Goal: Transaction & Acquisition: Purchase product/service

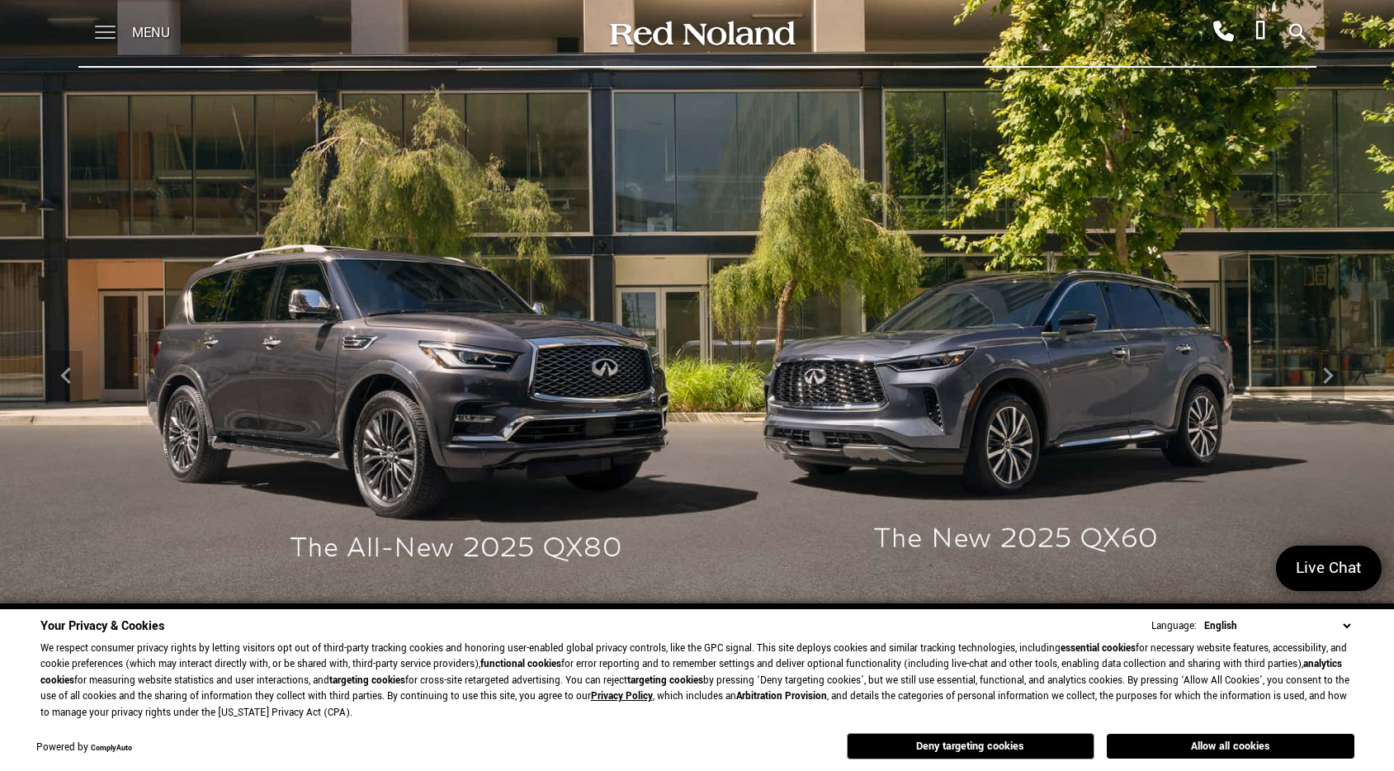
click at [107, 25] on span at bounding box center [105, 33] width 21 height 66
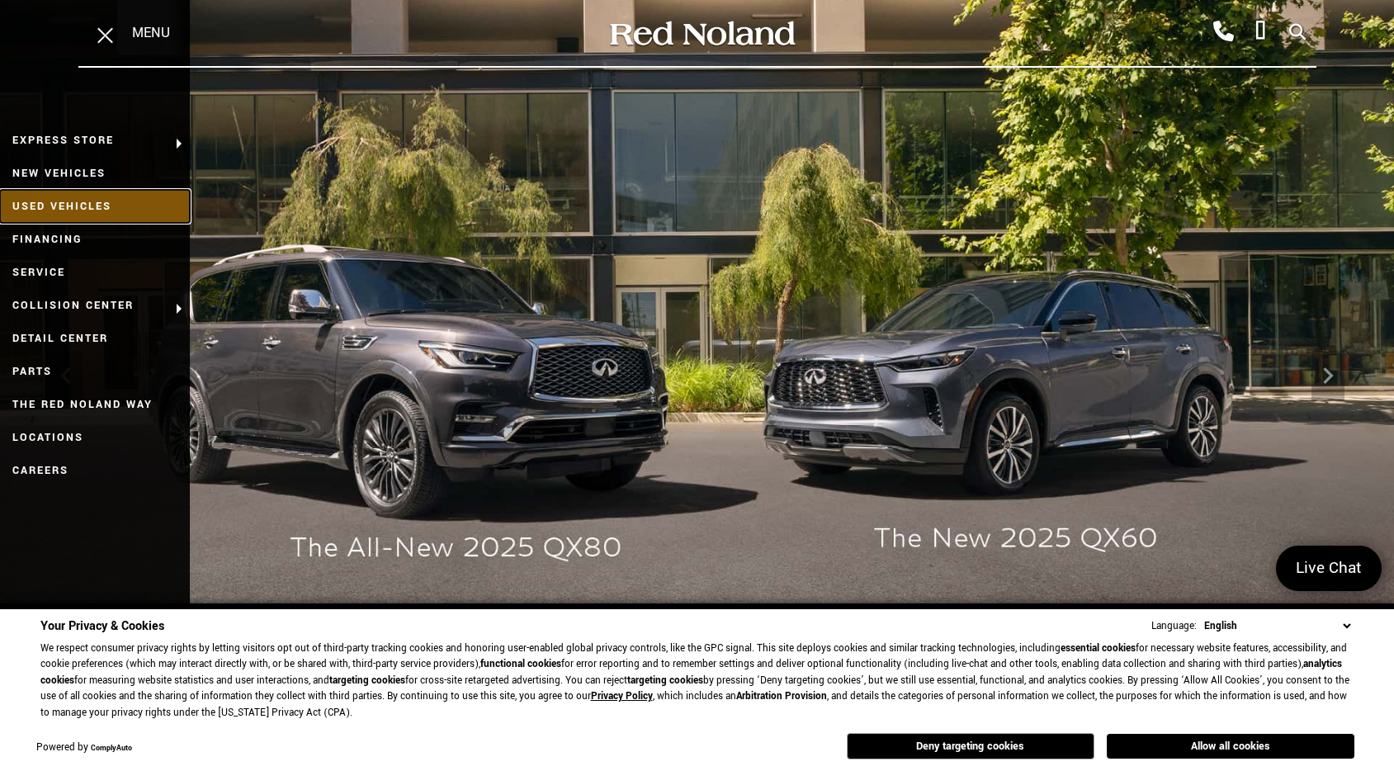
click at [107, 201] on link "Used Vehicles" at bounding box center [95, 206] width 190 height 33
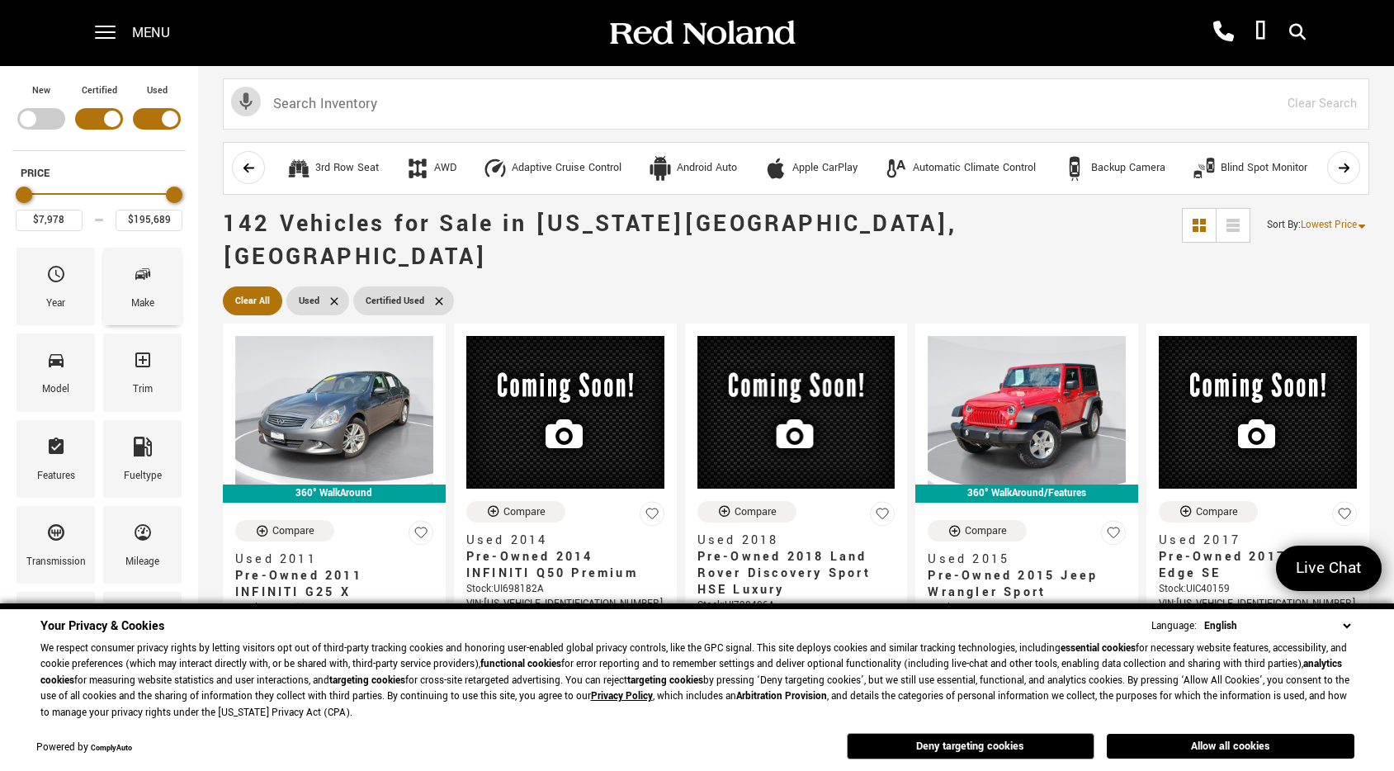
click at [140, 286] on span "Make" at bounding box center [143, 277] width 20 height 35
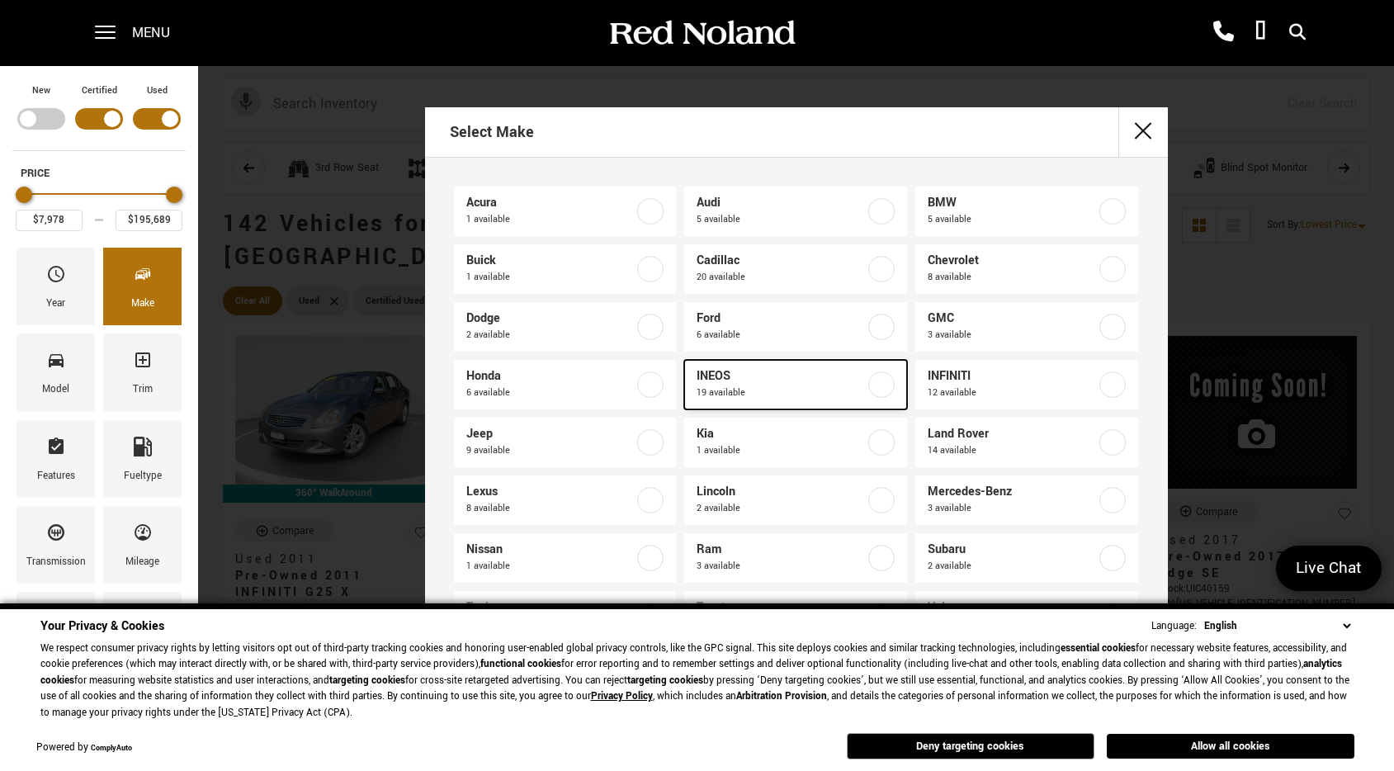
click at [880, 386] on label at bounding box center [881, 384] width 26 height 26
type input "$70,678"
type input "$92,688"
checkbox input "true"
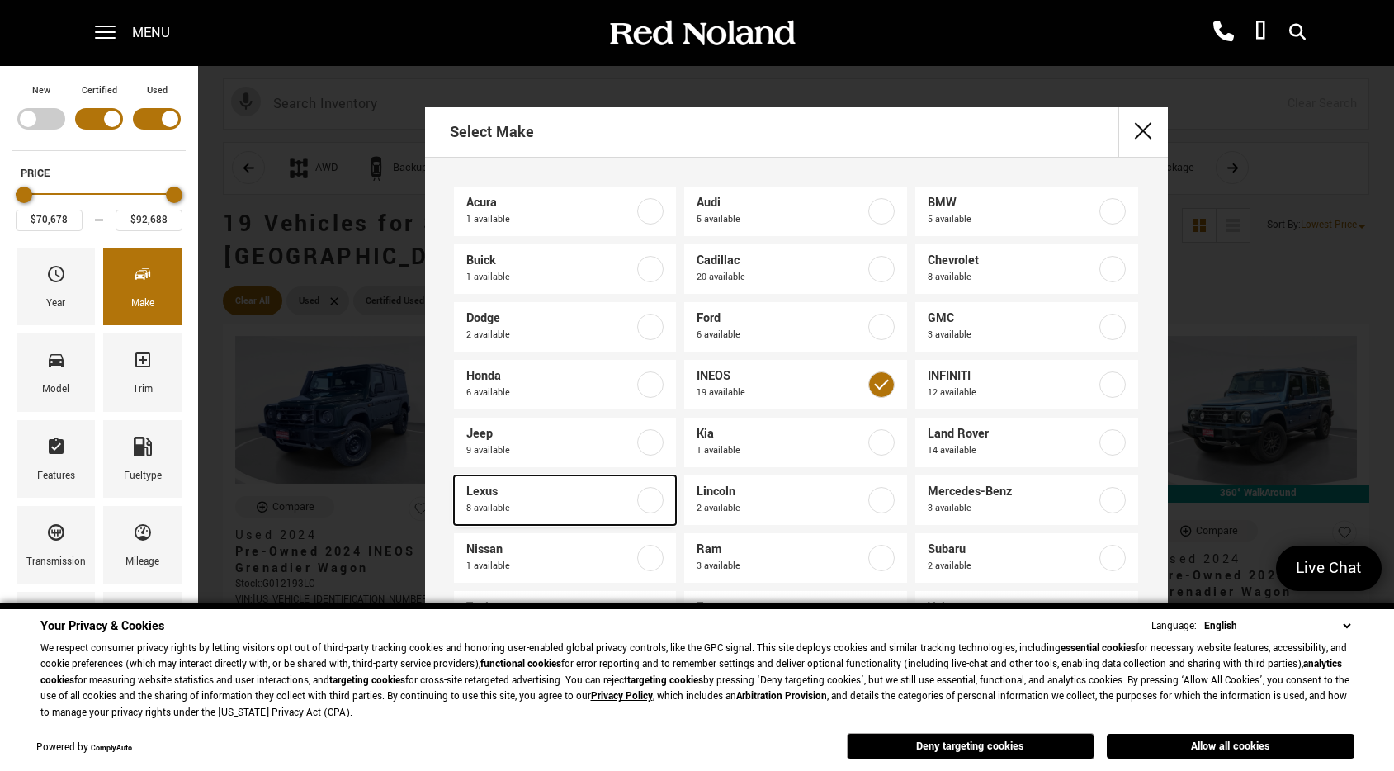
click at [655, 501] on label at bounding box center [650, 500] width 26 height 26
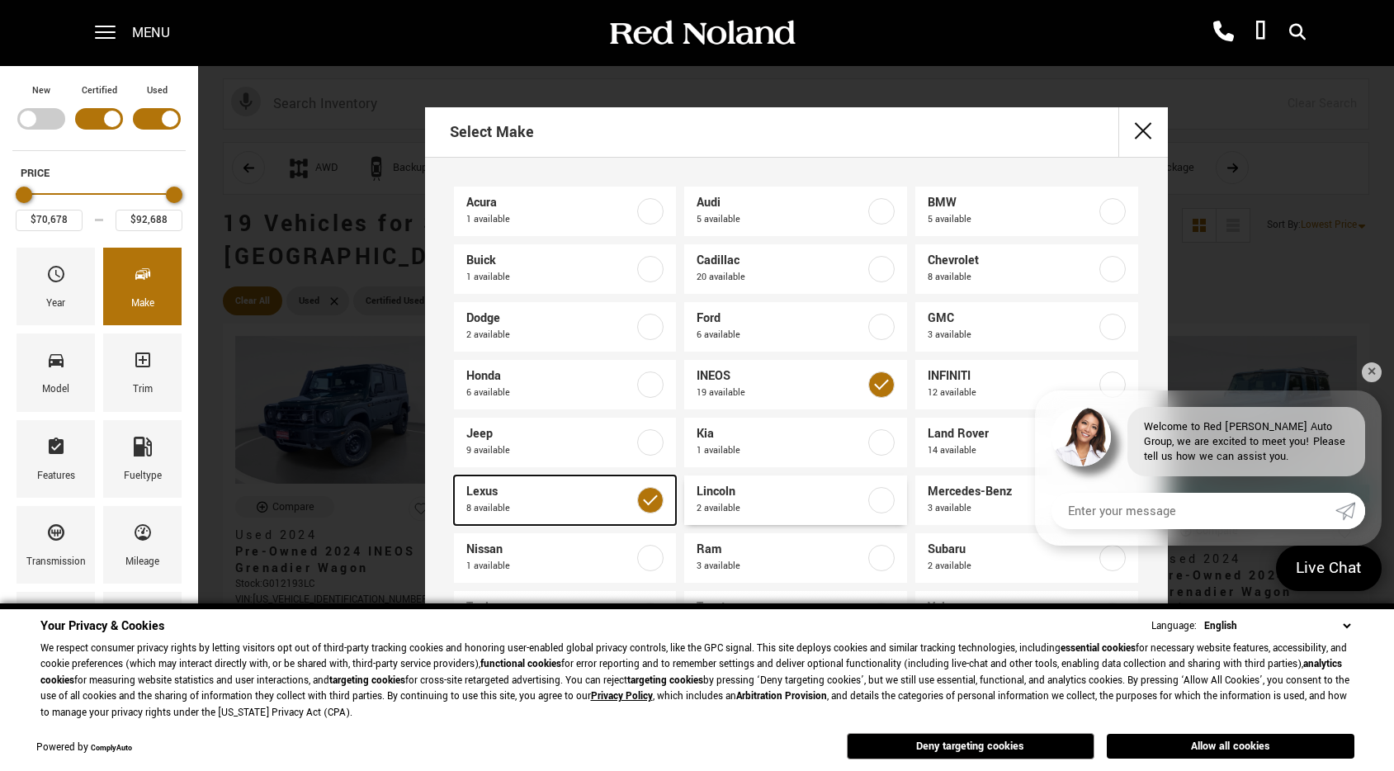
type input "$29,978"
checkbox input "true"
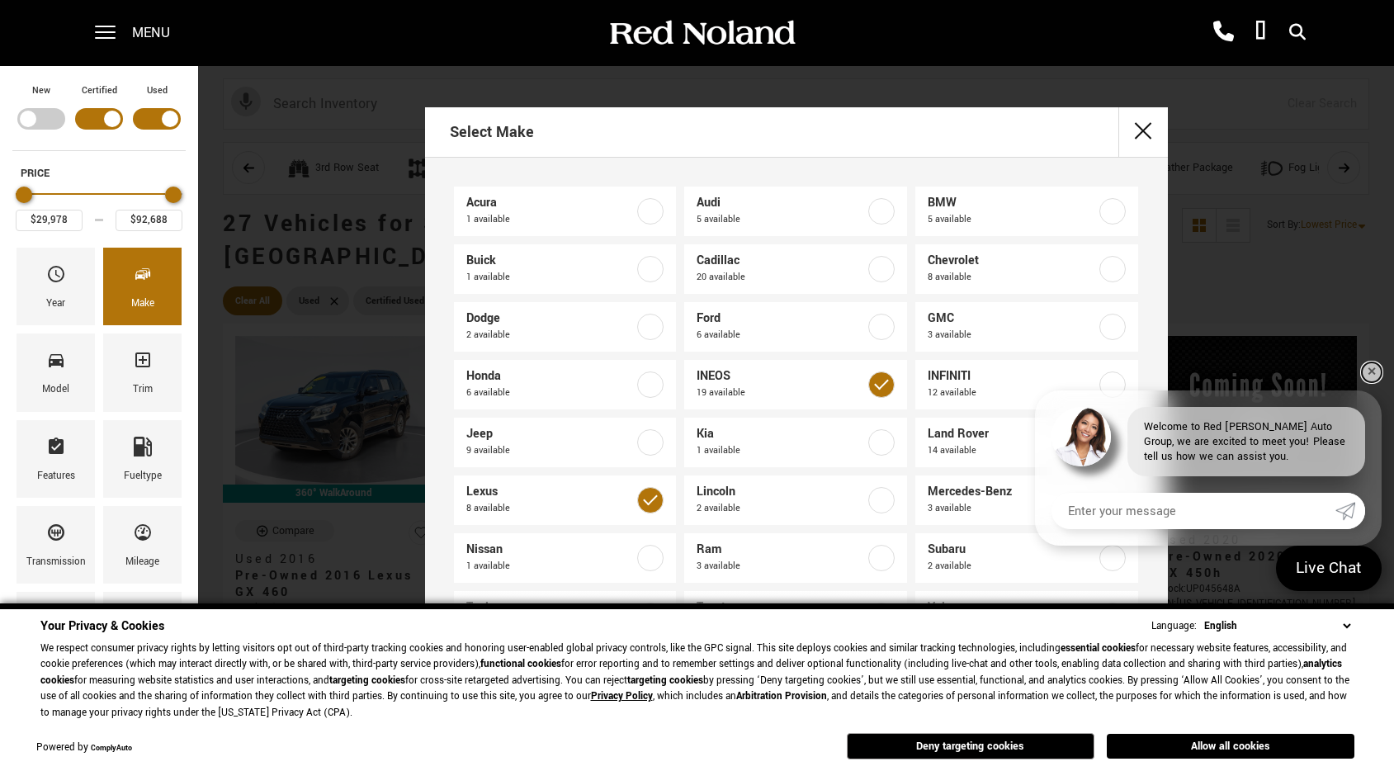
click at [1377, 371] on link "✕" at bounding box center [1372, 372] width 20 height 20
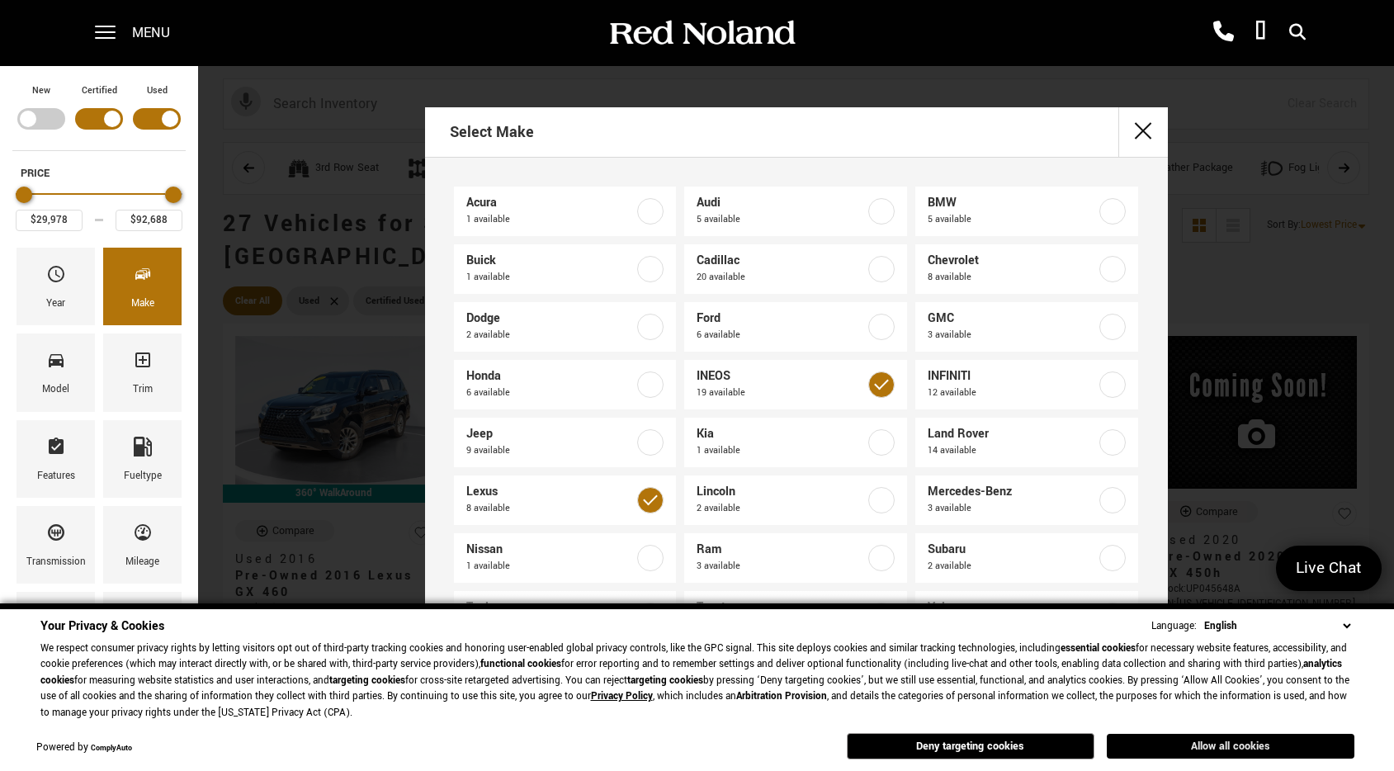
click at [1181, 745] on button "Allow all cookies" at bounding box center [1231, 746] width 248 height 25
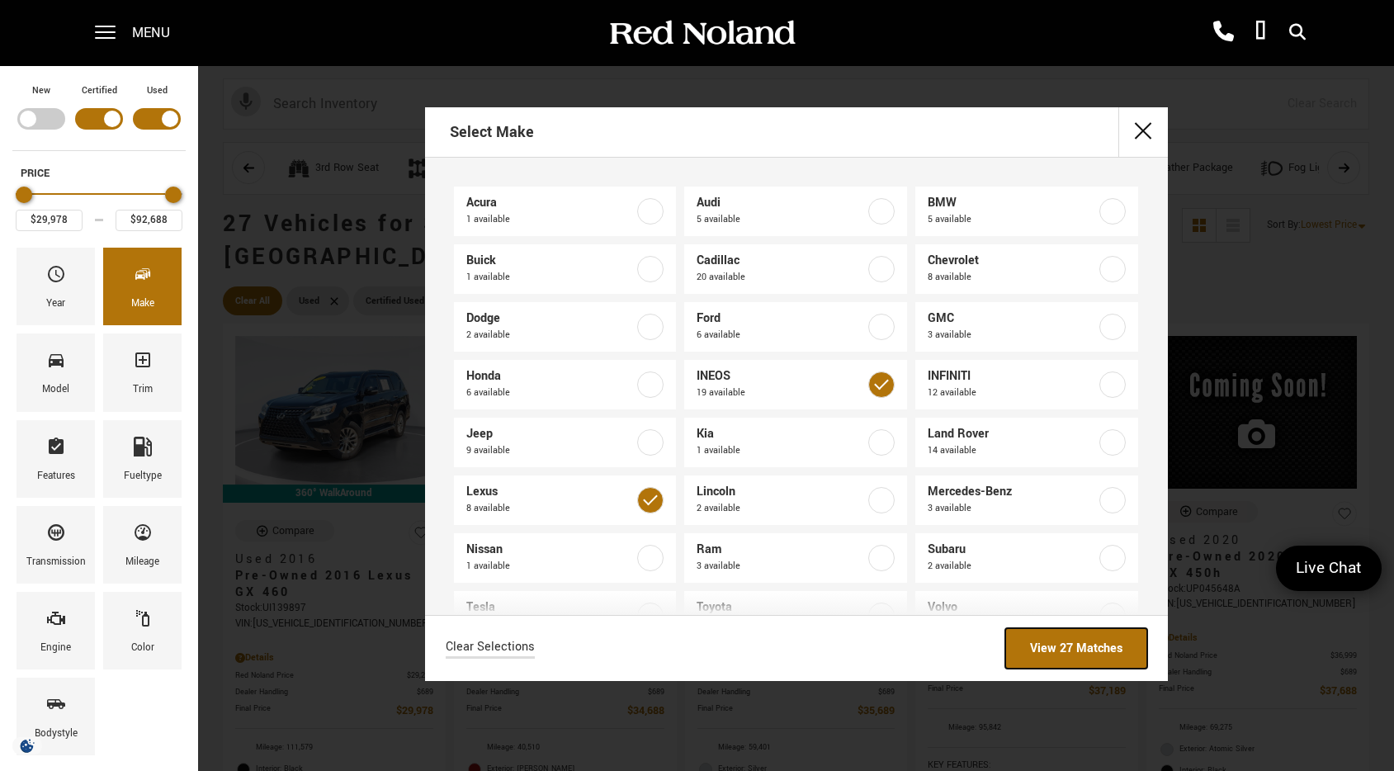
click at [1089, 654] on link "View 27 Matches" at bounding box center [1076, 648] width 142 height 40
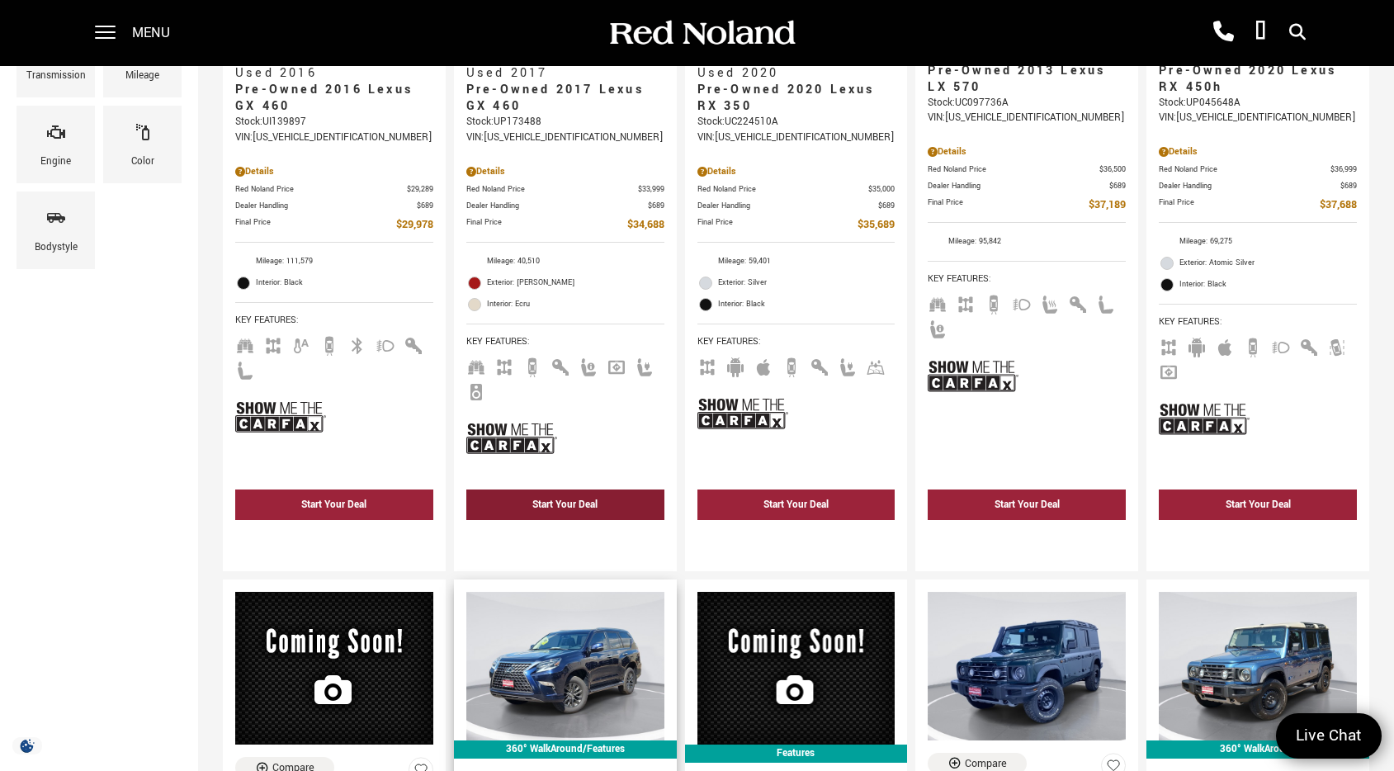
scroll to position [485, 0]
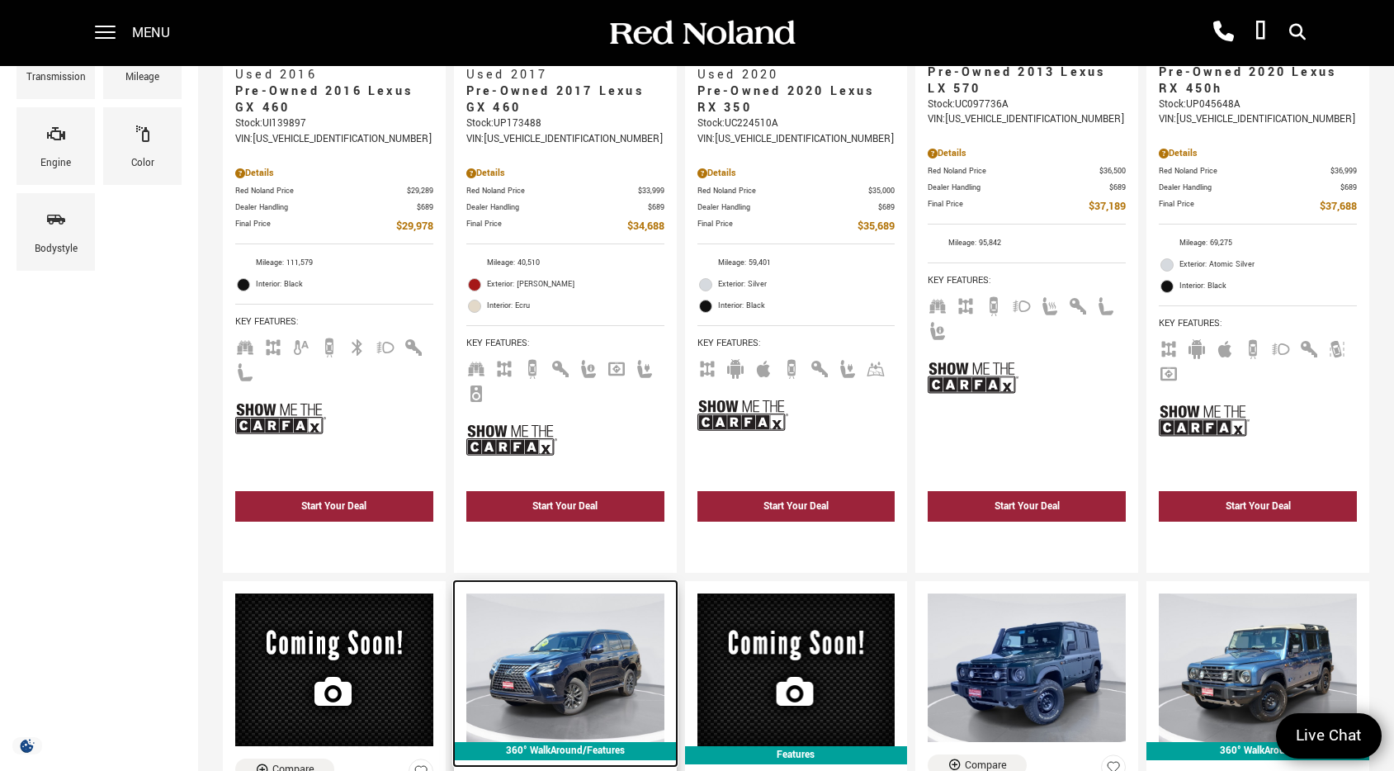
click at [567, 667] on img at bounding box center [565, 668] width 198 height 149
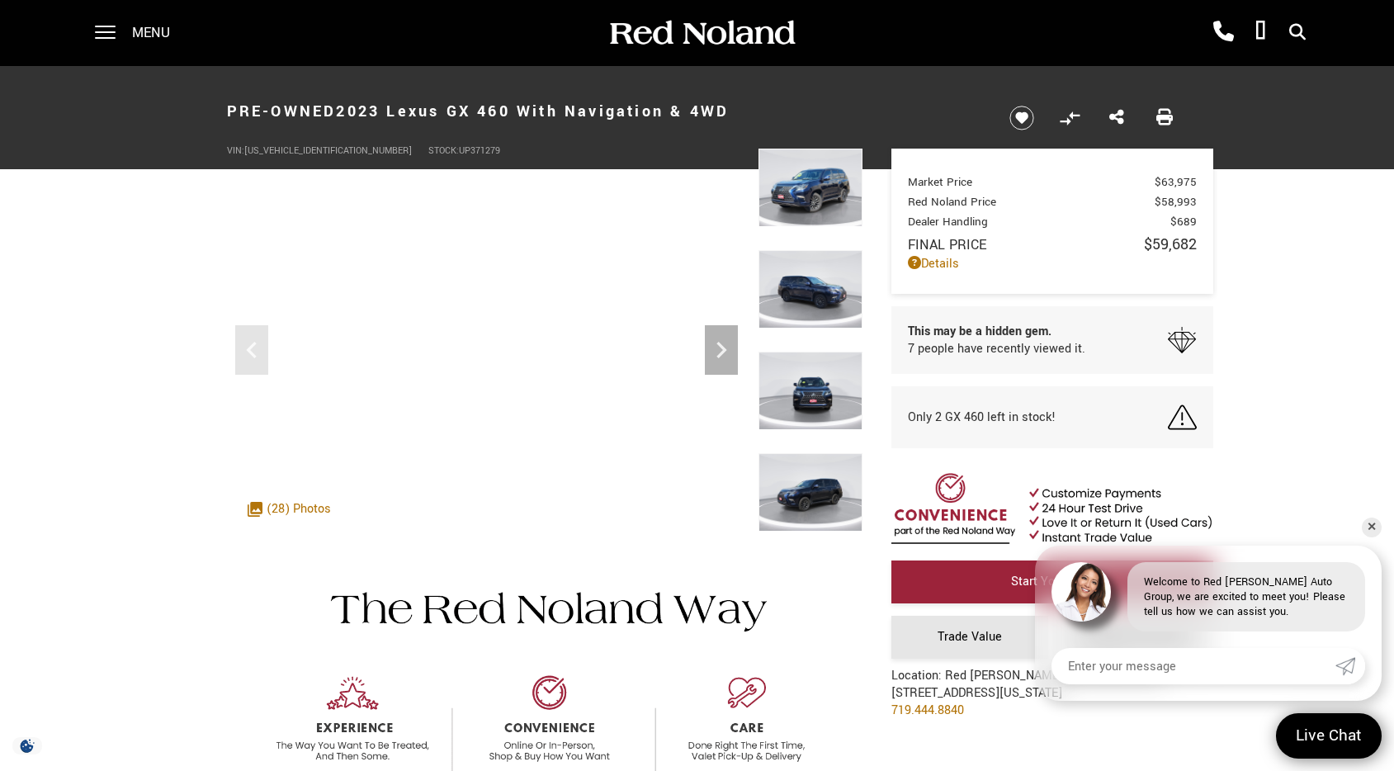
click at [812, 286] on img at bounding box center [811, 289] width 104 height 78
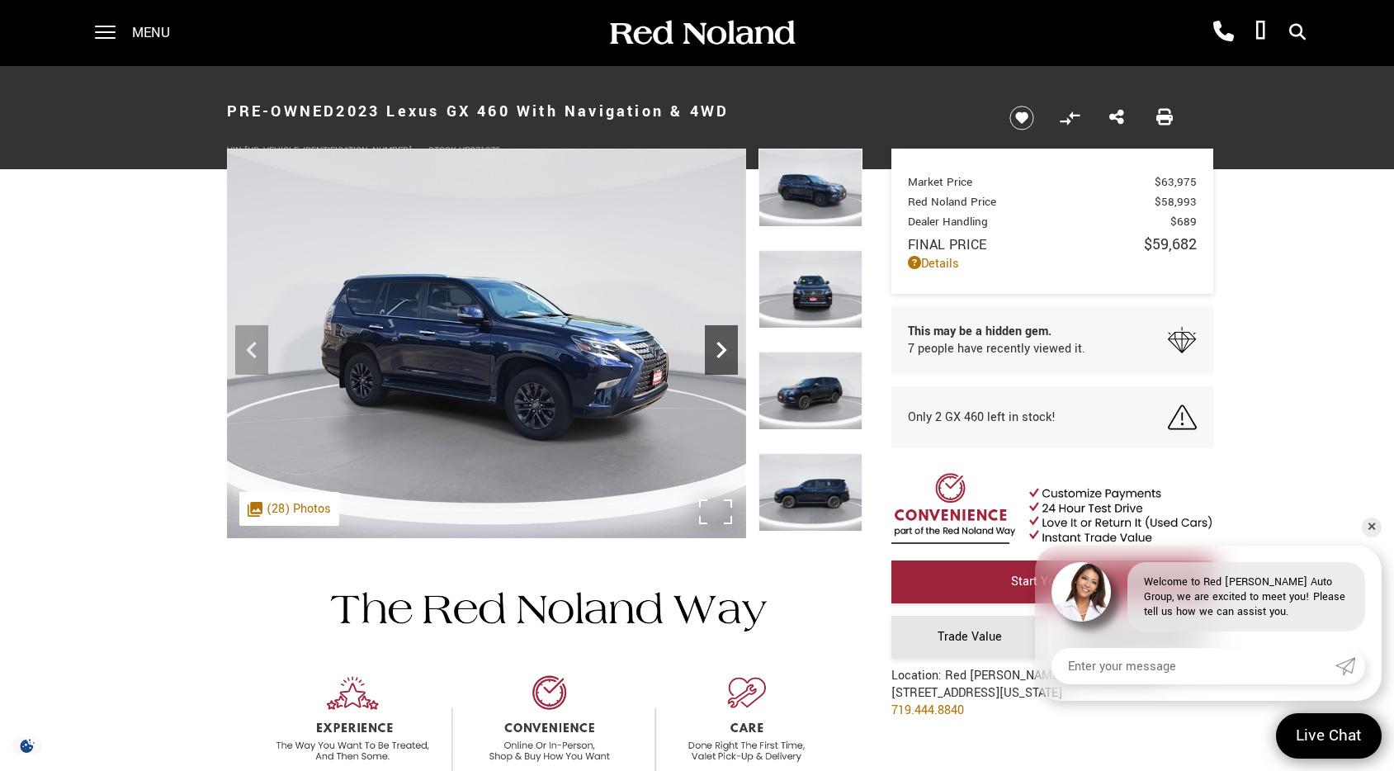
click at [717, 354] on icon "Next" at bounding box center [721, 350] width 33 height 33
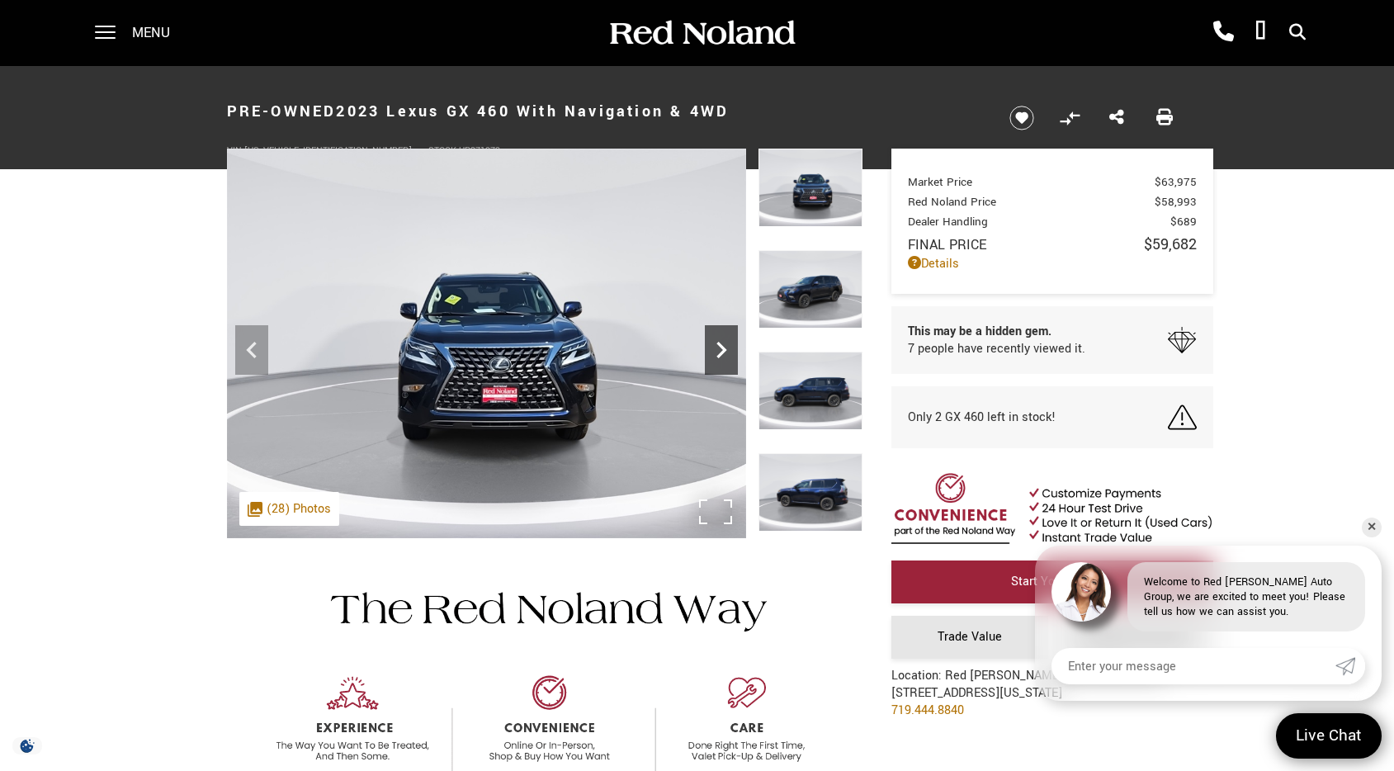
click at [717, 354] on icon "Next" at bounding box center [721, 350] width 33 height 33
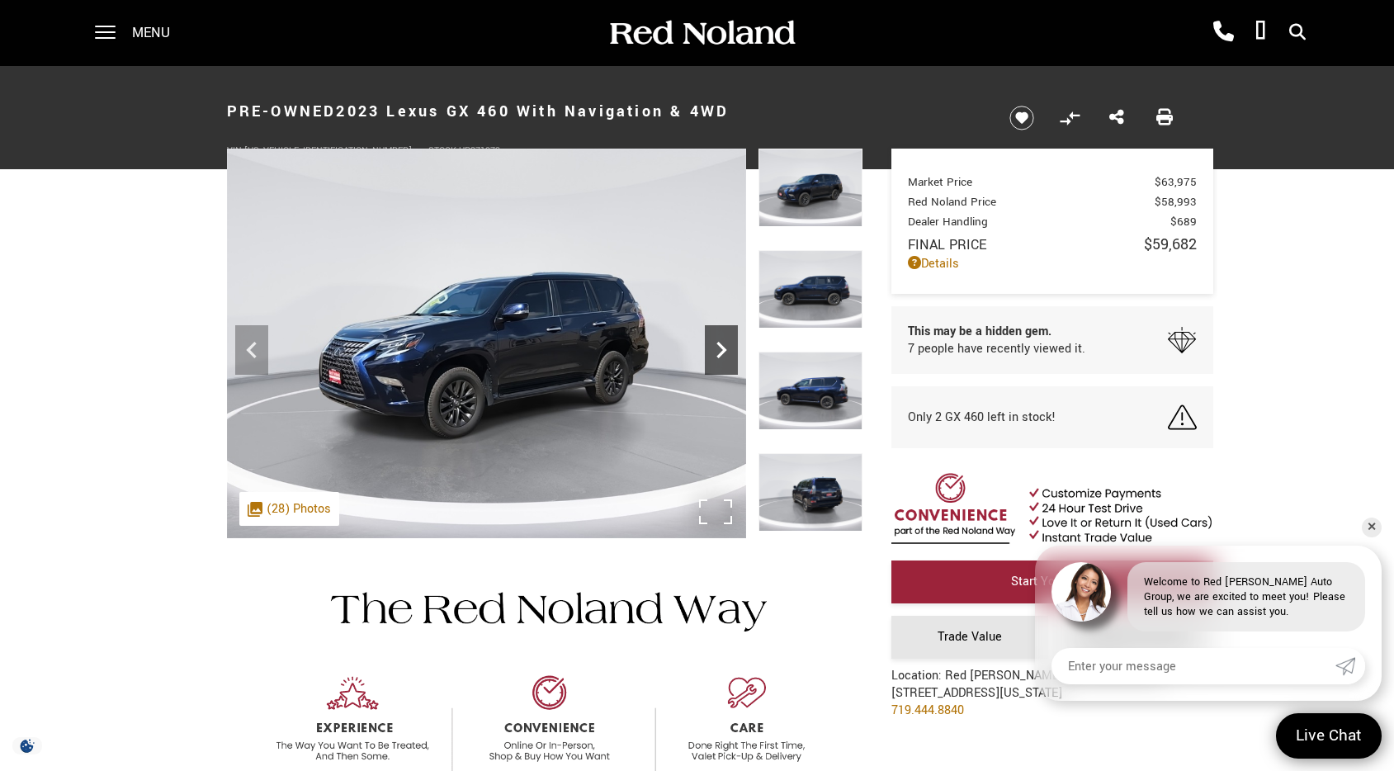
click at [717, 354] on icon "Next" at bounding box center [721, 350] width 33 height 33
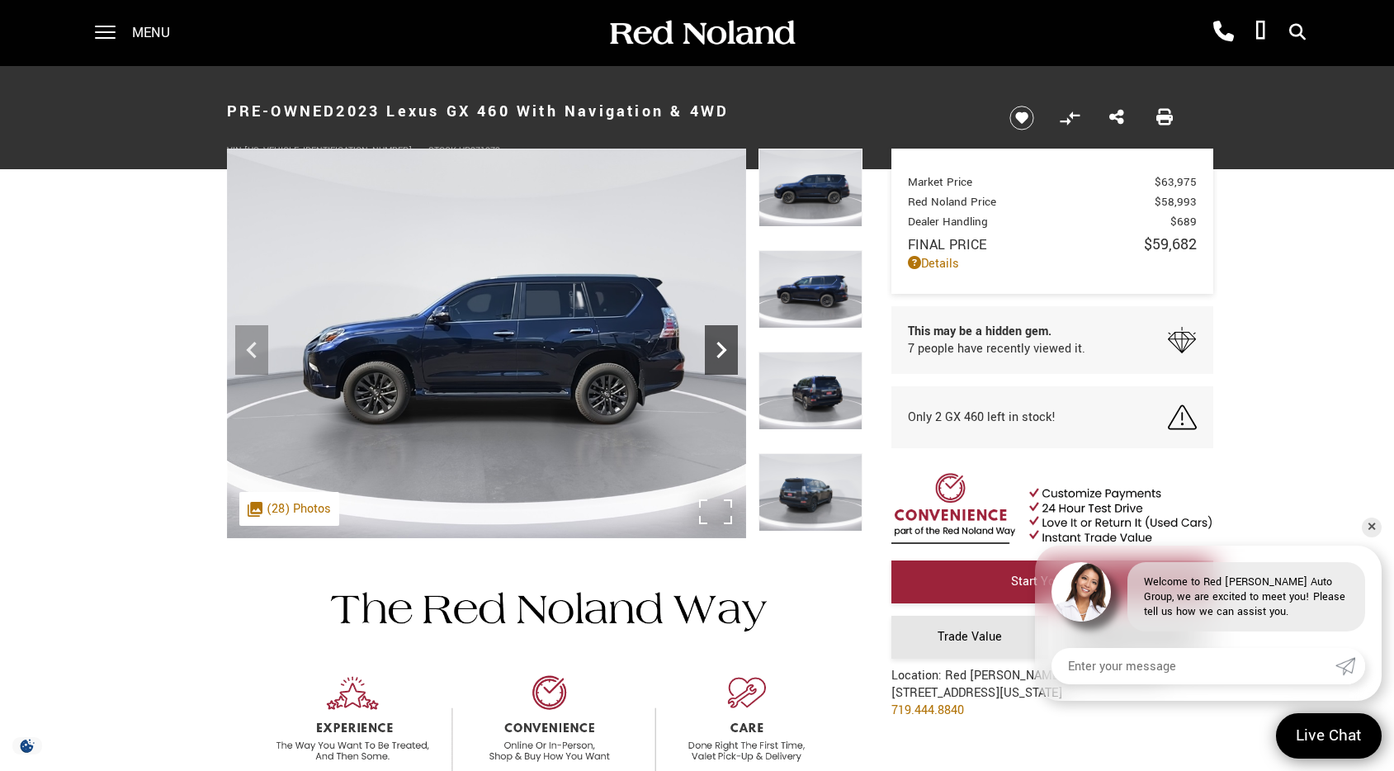
click at [717, 354] on icon "Next" at bounding box center [721, 350] width 33 height 33
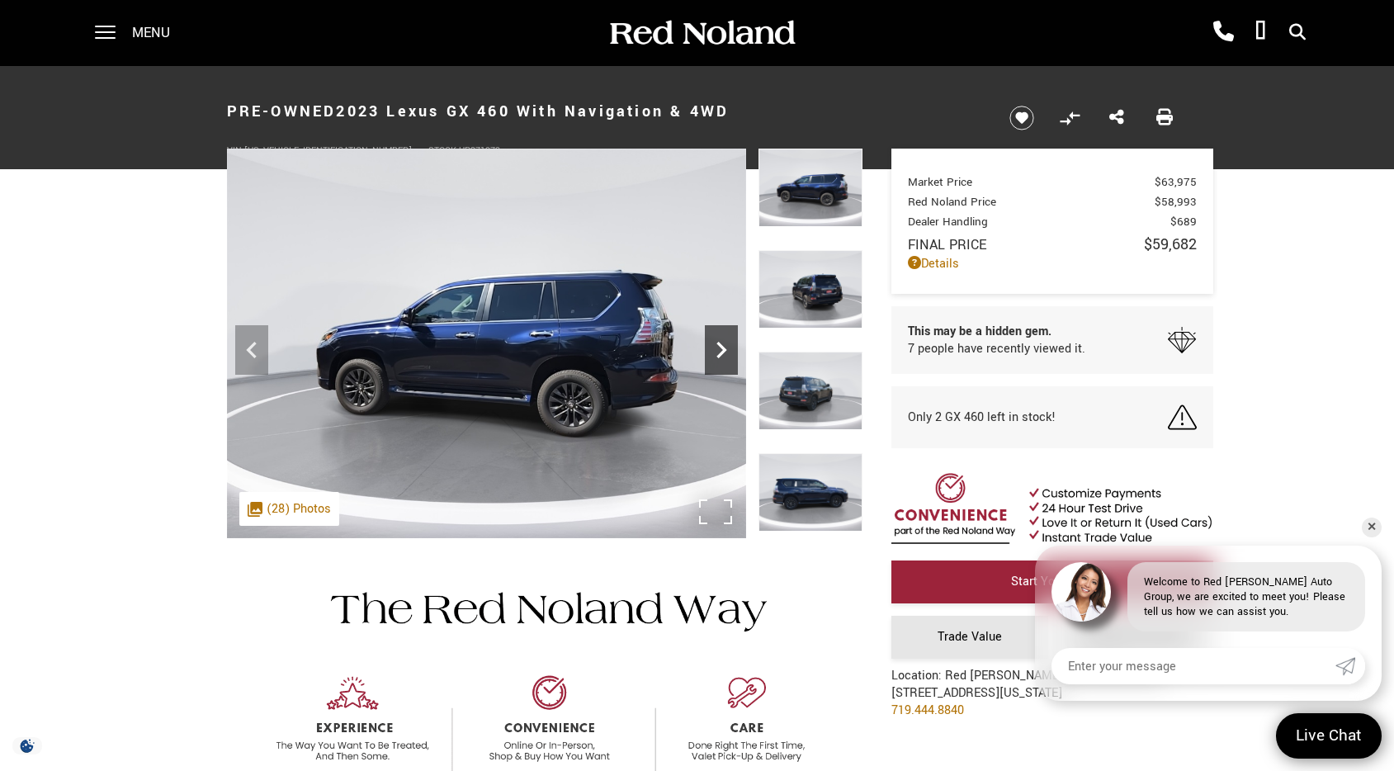
click at [717, 354] on icon "Next" at bounding box center [721, 350] width 33 height 33
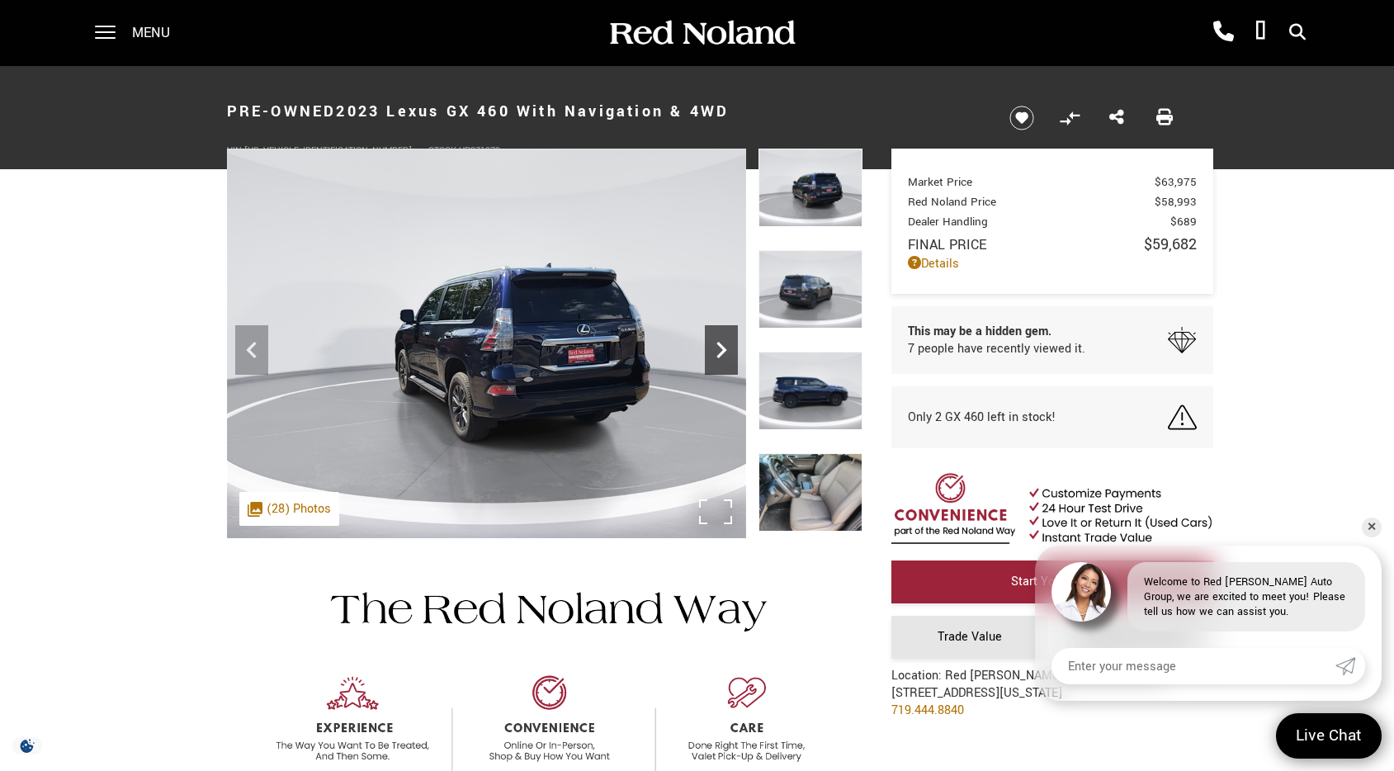
click at [717, 353] on icon "Next" at bounding box center [721, 350] width 33 height 33
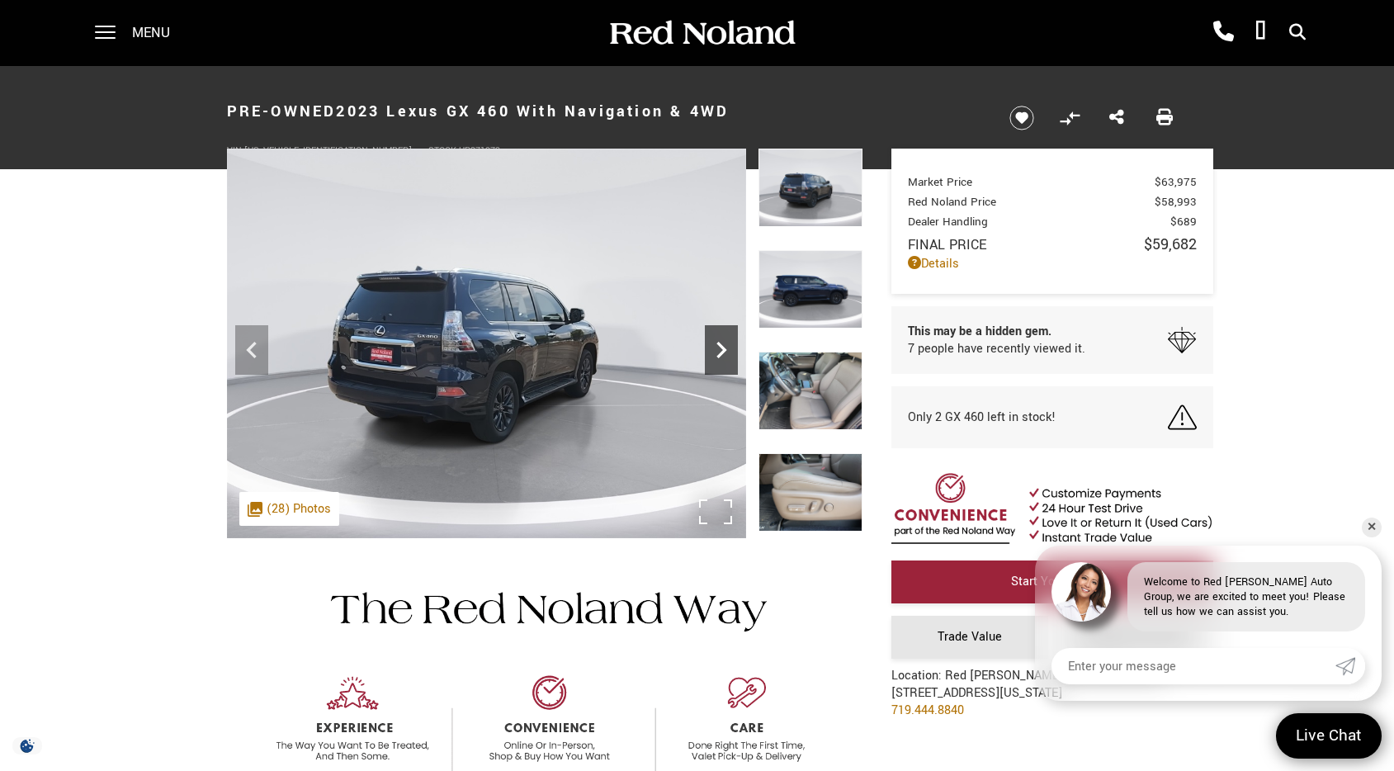
click at [717, 353] on icon "Next" at bounding box center [721, 350] width 33 height 33
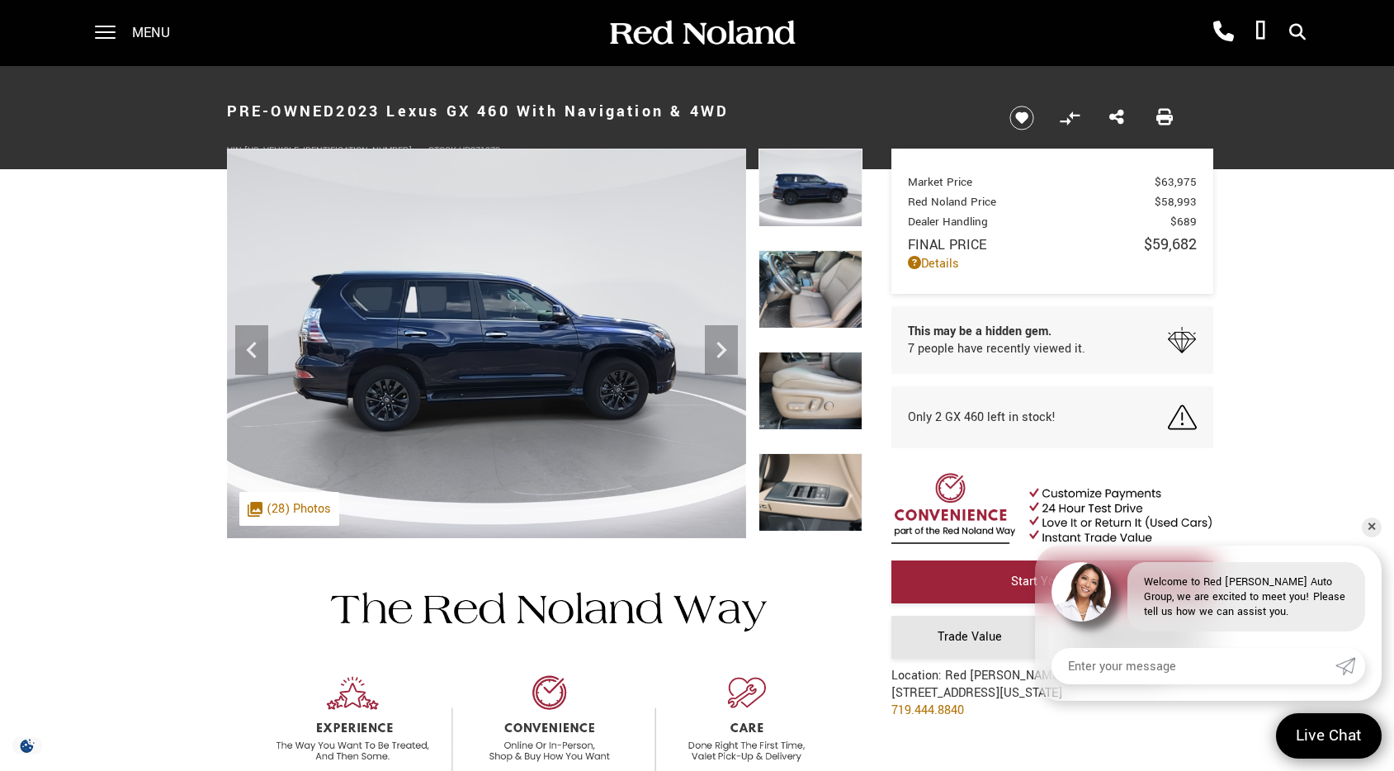
click at [817, 296] on img at bounding box center [811, 289] width 104 height 78
